Goal: Transaction & Acquisition: Book appointment/travel/reservation

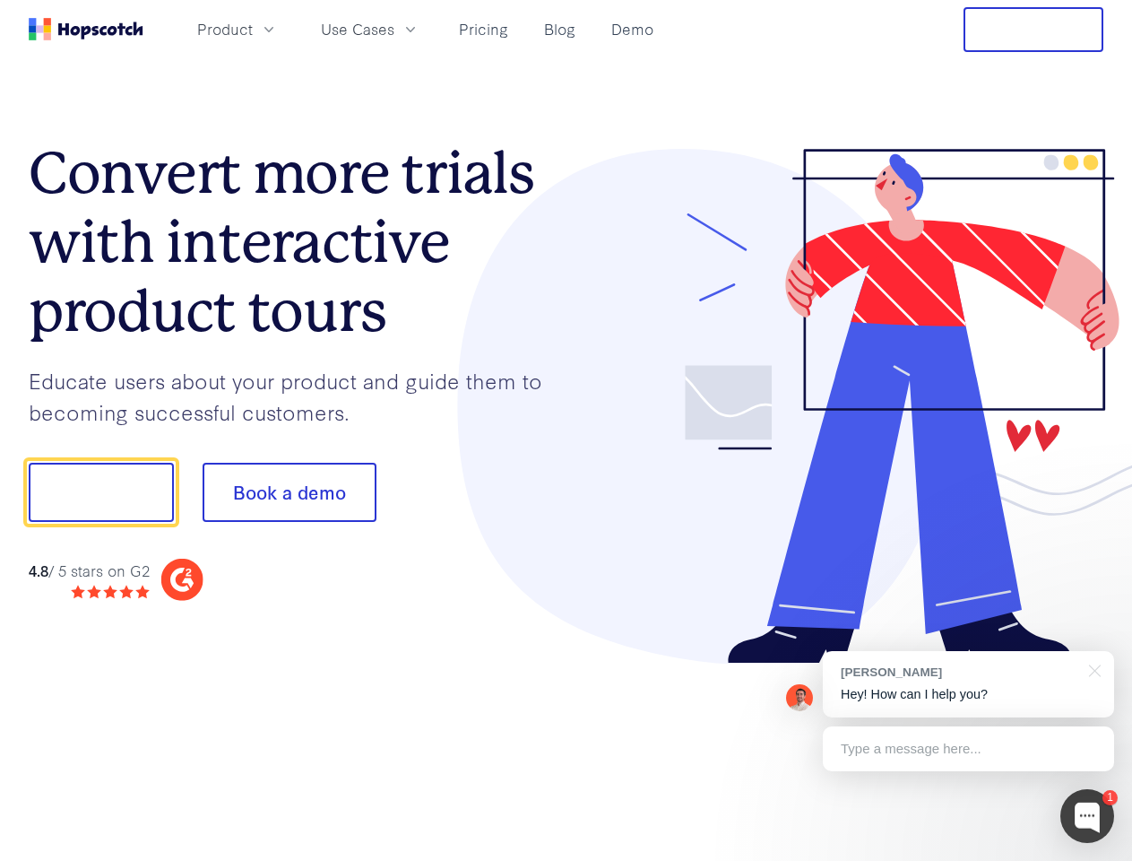
click at [567, 430] on div at bounding box center [836, 407] width 538 height 516
click at [253, 29] on span "Product" at bounding box center [225, 29] width 56 height 22
click at [395, 29] on span "Use Cases" at bounding box center [358, 29] width 74 height 22
click at [1034, 30] on button "Free Trial" at bounding box center [1034, 29] width 140 height 45
click at [100, 492] on button "Show me!" at bounding box center [101, 492] width 145 height 59
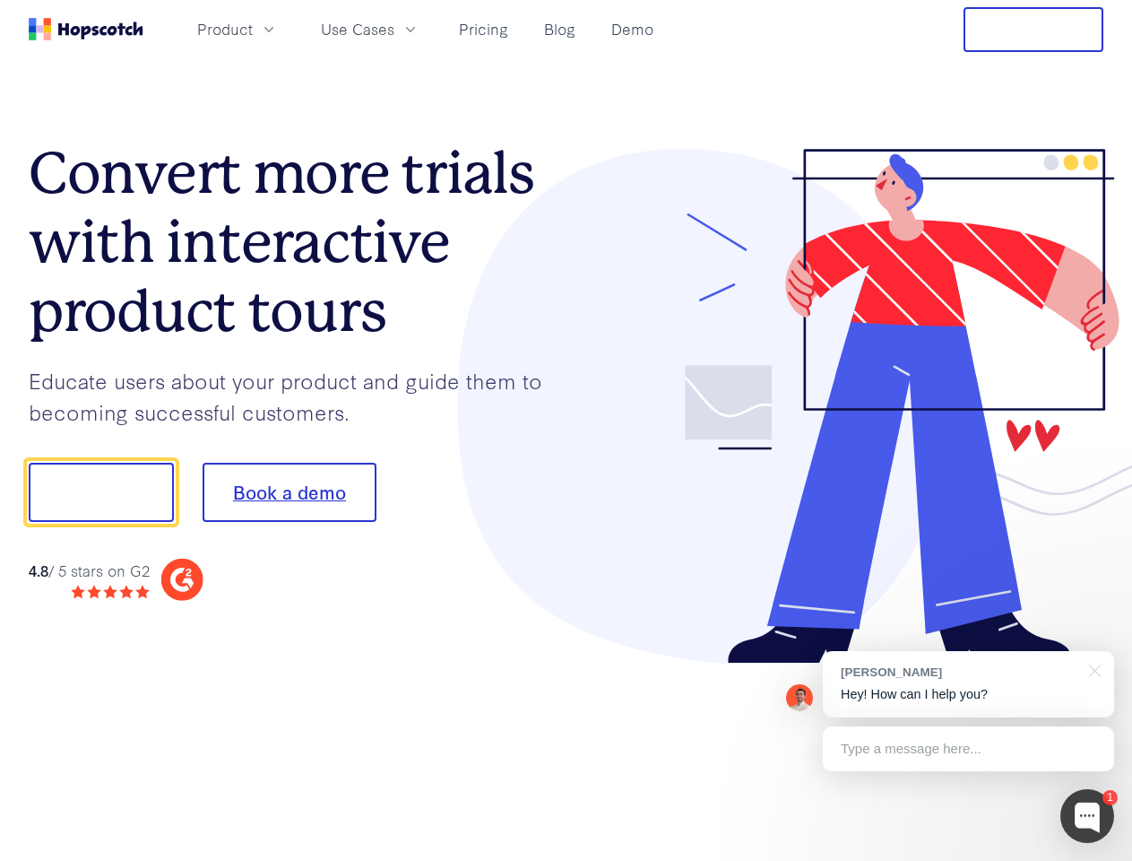
click at [289, 492] on button "Book a demo" at bounding box center [290, 492] width 174 height 59
click at [1088, 816] on div at bounding box center [1088, 816] width 54 height 54
click at [968, 684] on div "[PERSON_NAME] Hey! How can I help you?" at bounding box center [968, 684] width 291 height 66
click at [1092, 669] on div at bounding box center [946, 490] width 336 height 598
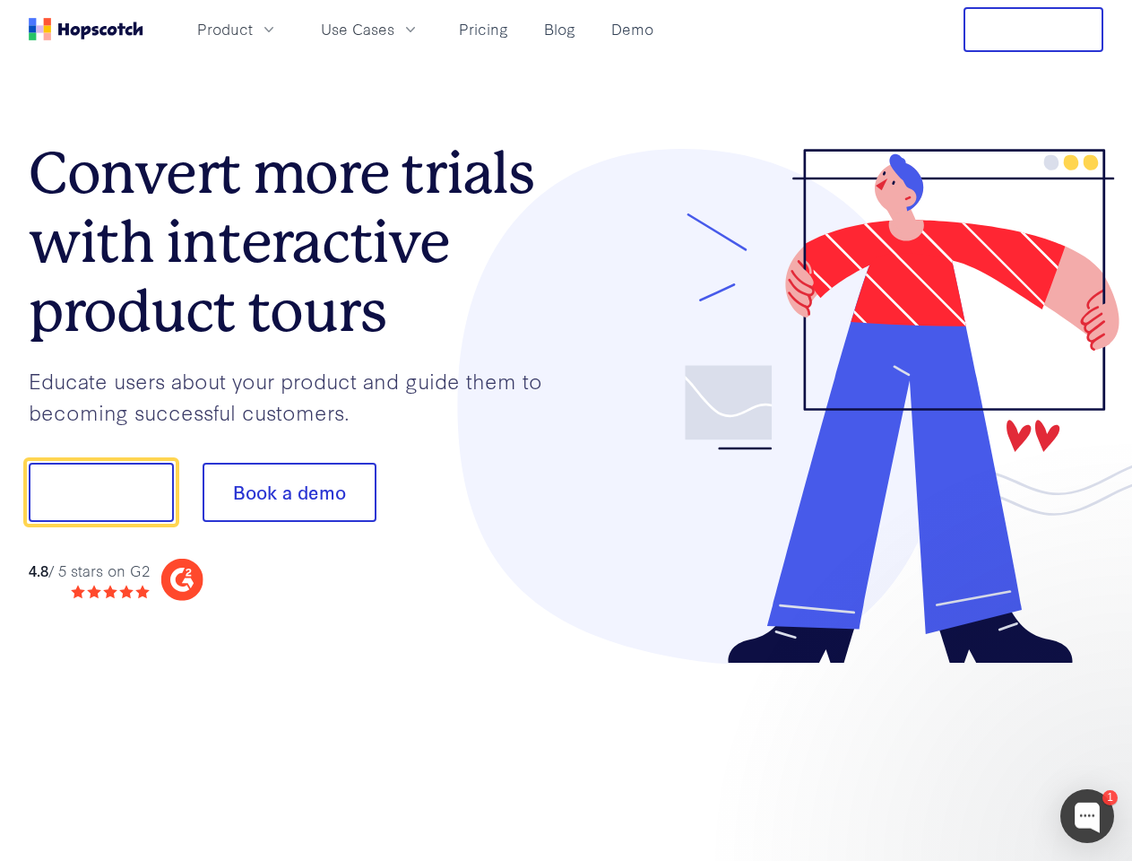
click at [968, 749] on div at bounding box center [946, 610] width 336 height 358
